Goal: Information Seeking & Learning: Learn about a topic

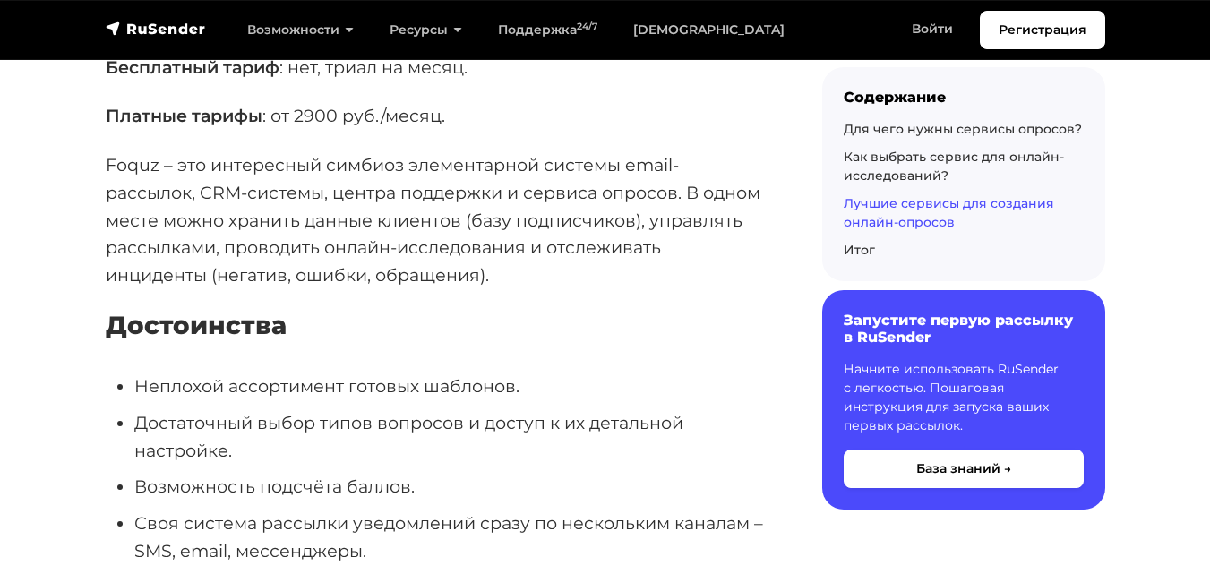
scroll to position [8060, 0]
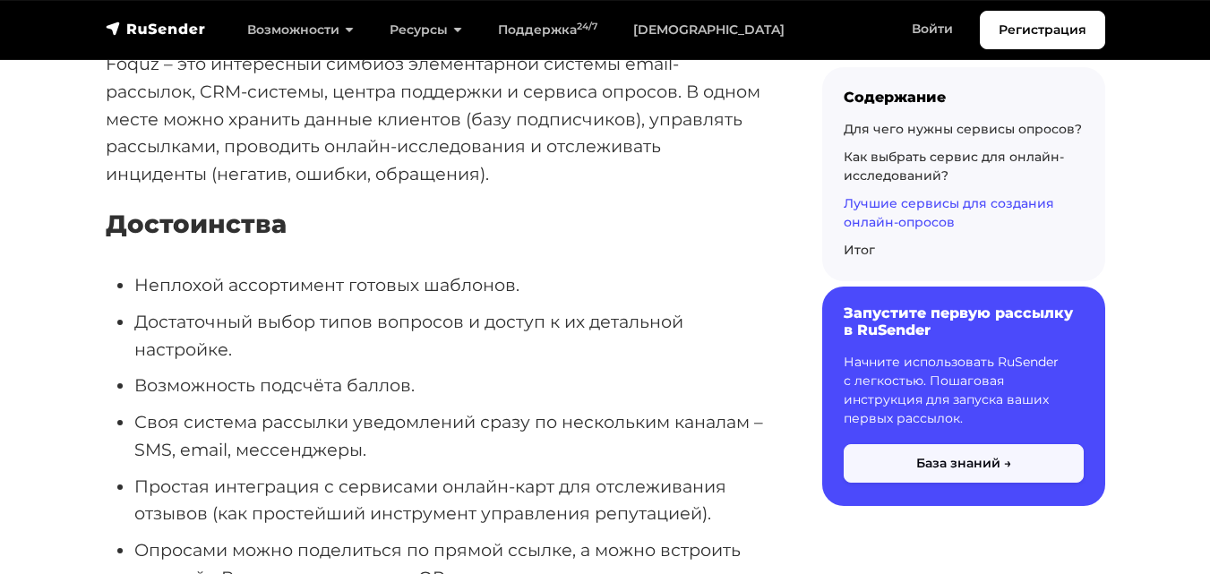
click at [947, 467] on button "База знаний →" at bounding box center [964, 464] width 240 height 39
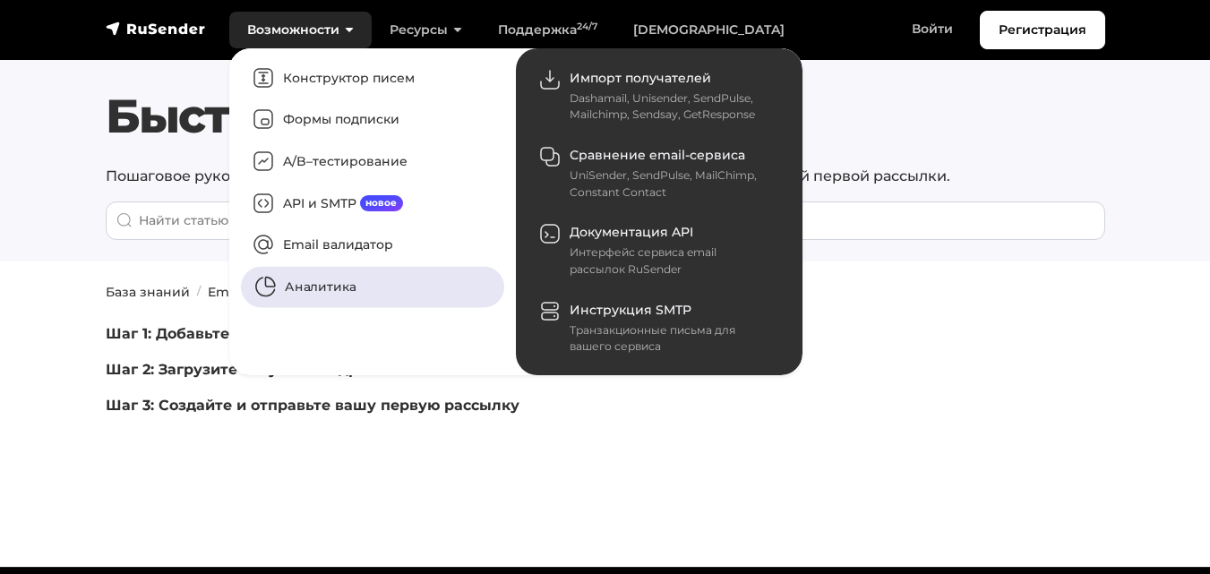
click at [344, 284] on link "Аналитика" at bounding box center [372, 287] width 263 height 41
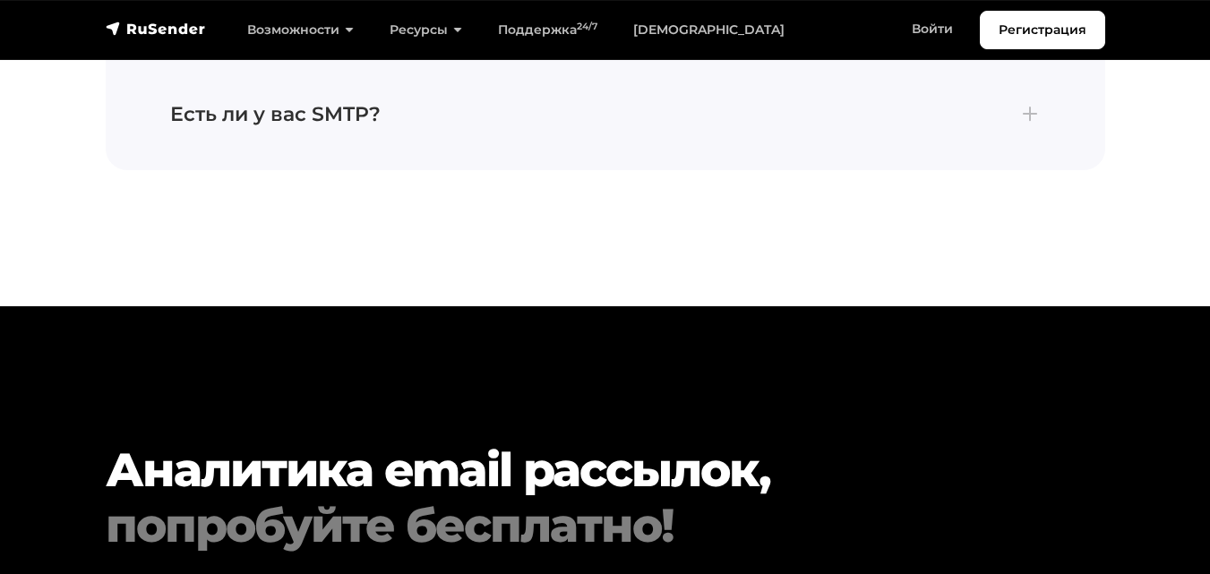
scroll to position [5553, 0]
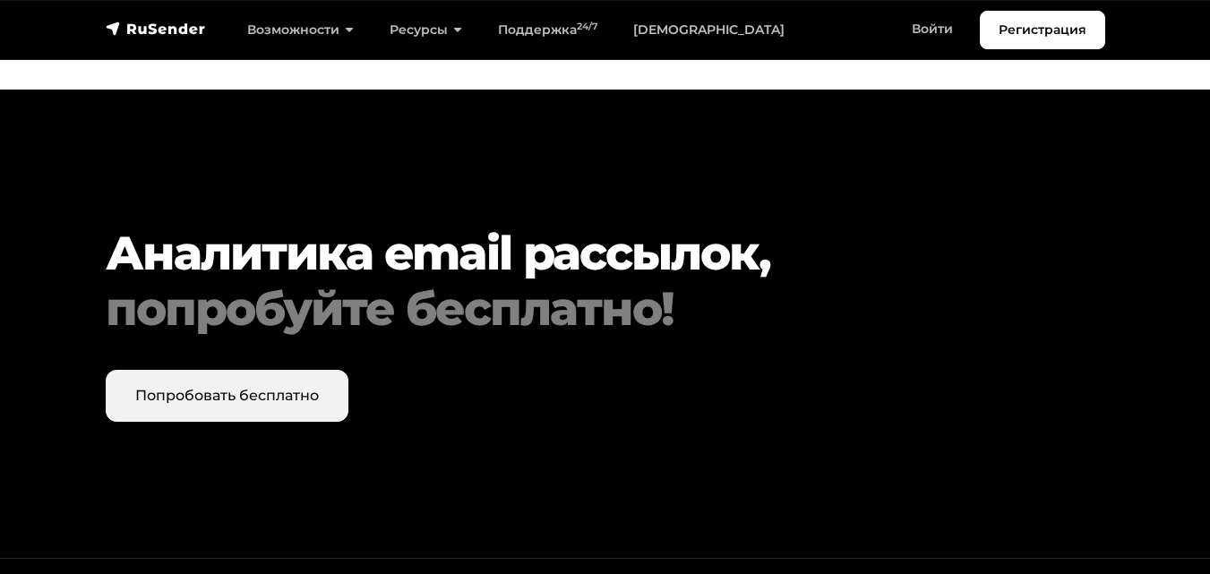
click at [304, 370] on link "Попробовать бесплатно" at bounding box center [227, 396] width 243 height 52
